Goal: Find specific page/section: Find specific page/section

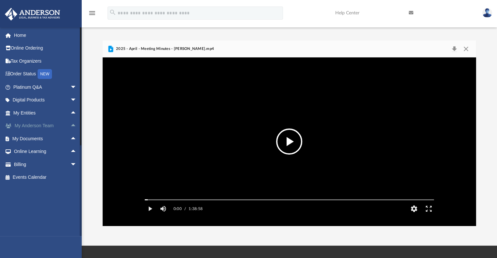
scroll to position [143, 369]
click at [70, 85] on span "arrow_drop_down" at bounding box center [76, 87] width 13 height 13
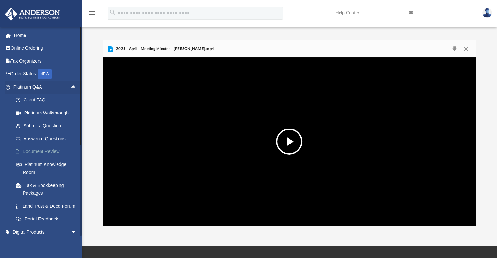
click at [41, 151] on link "Document Review" at bounding box center [47, 151] width 77 height 13
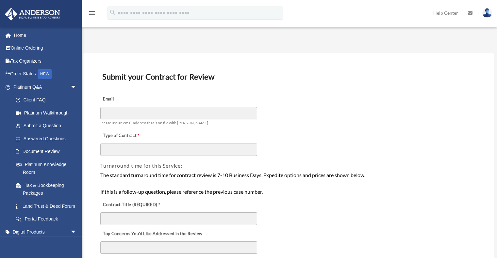
drag, startPoint x: 0, startPoint y: 0, endPoint x: 94, endPoint y: 71, distance: 118.0
click at [28, 36] on link "Home" at bounding box center [46, 35] width 82 height 13
